Goal: Check status: Check status

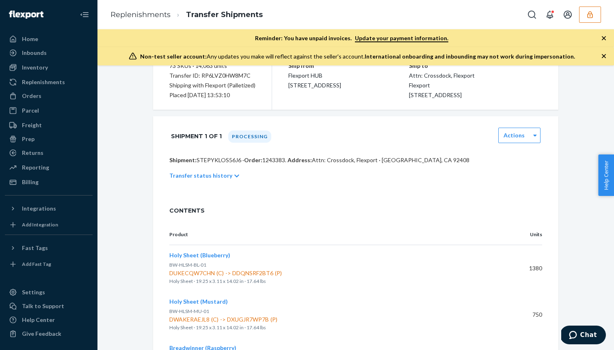
scroll to position [104, 0]
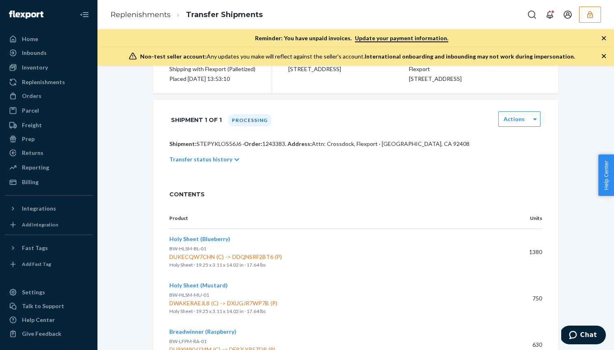
click at [222, 163] on p "Transfer status history" at bounding box center [200, 159] width 63 height 8
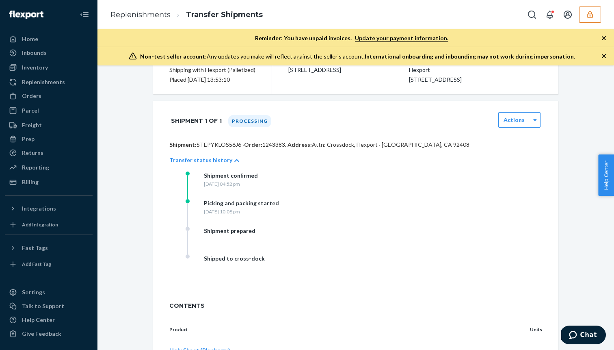
scroll to position [0, 0]
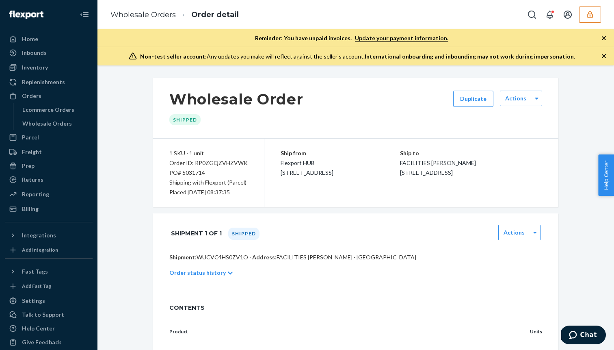
scroll to position [80, 0]
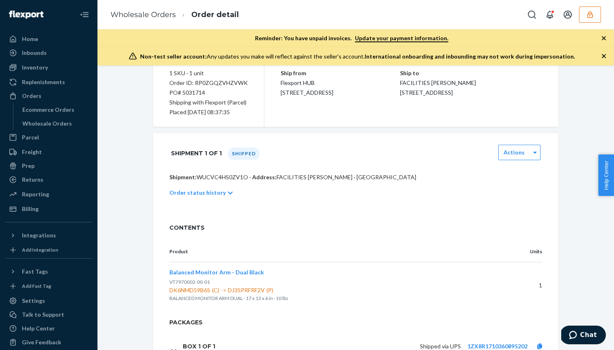
click at [218, 189] on p "Order status history" at bounding box center [197, 192] width 56 height 8
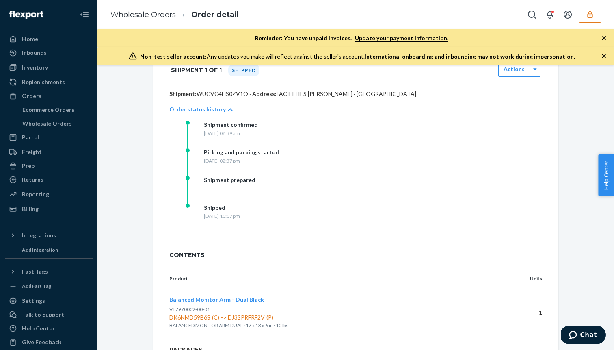
scroll to position [237, 0]
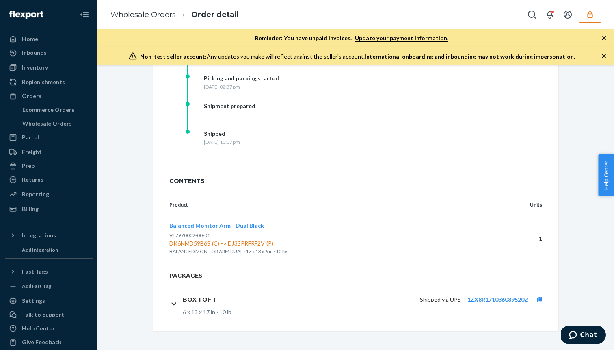
click at [200, 300] on h1 "Box 1 of 1" at bounding box center [199, 299] width 32 height 7
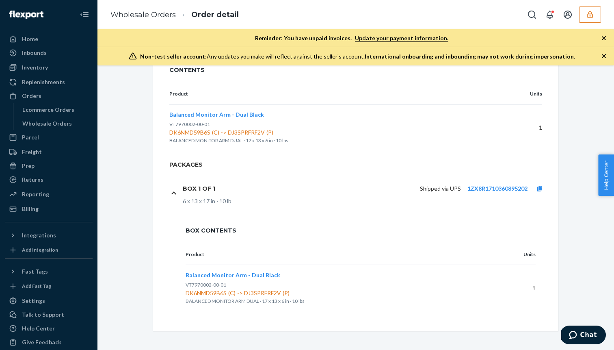
scroll to position [0, 0]
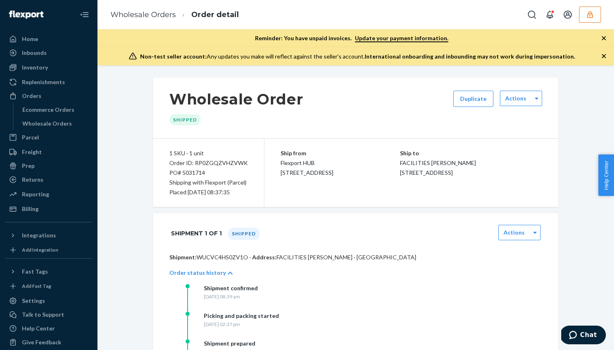
click at [214, 164] on div "Order ID: RP0ZGQZVHZVWK" at bounding box center [208, 163] width 78 height 10
